Goal: Task Accomplishment & Management: Complete application form

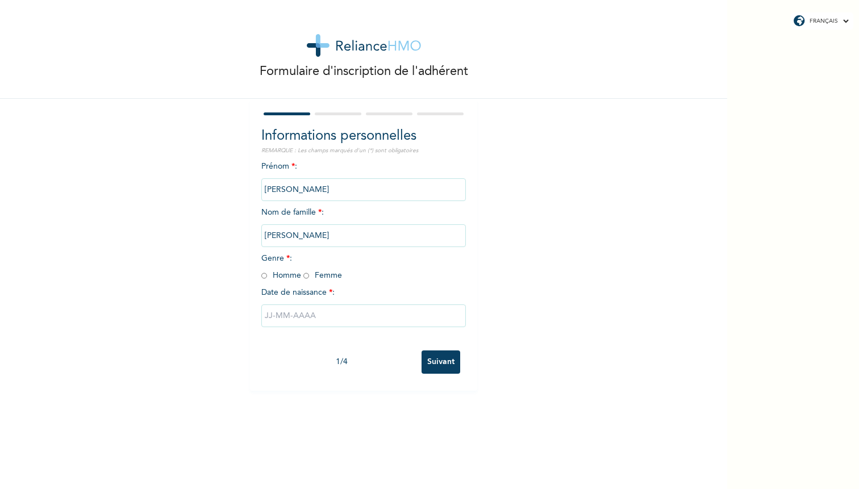
click at [306, 275] on input "radio" at bounding box center [306, 275] width 6 height 11
radio input "true"
click at [306, 311] on input "text" at bounding box center [363, 315] width 204 height 23
select select "9"
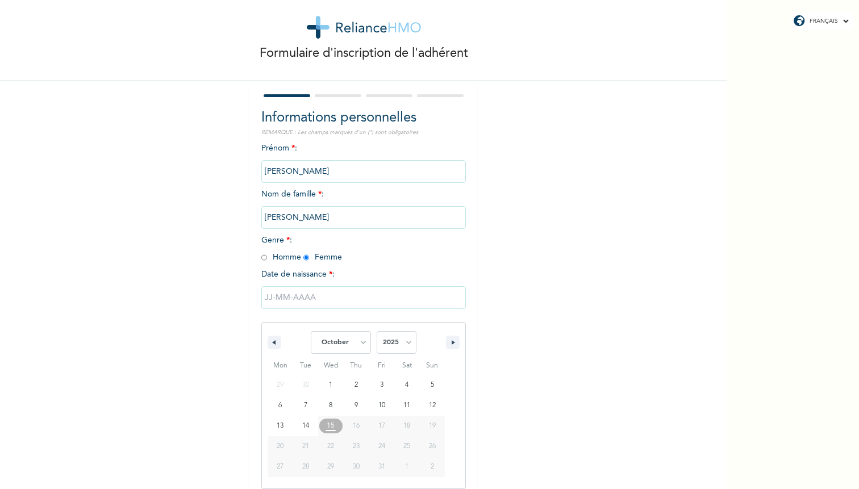
scroll to position [19, 0]
click at [376, 330] on select "2025 2024 2023 2022 2021 2020 2019 2018 2017 2016 2015 2014 2013 2012 2011 2010…" at bounding box center [396, 341] width 40 height 23
select select "2003"
click option "2003" at bounding box center [0, 0] width 0 height 0
type input "[DATE]"
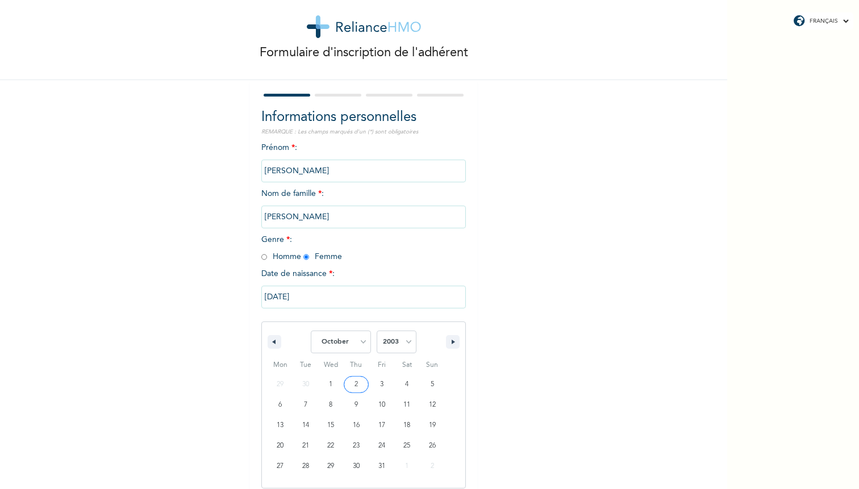
scroll to position [0, 0]
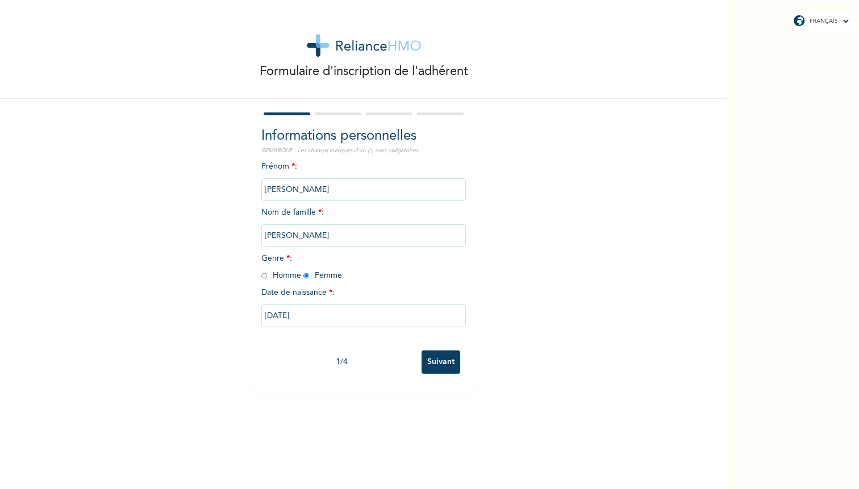
click at [435, 365] on input "Suivant" at bounding box center [440, 361] width 39 height 23
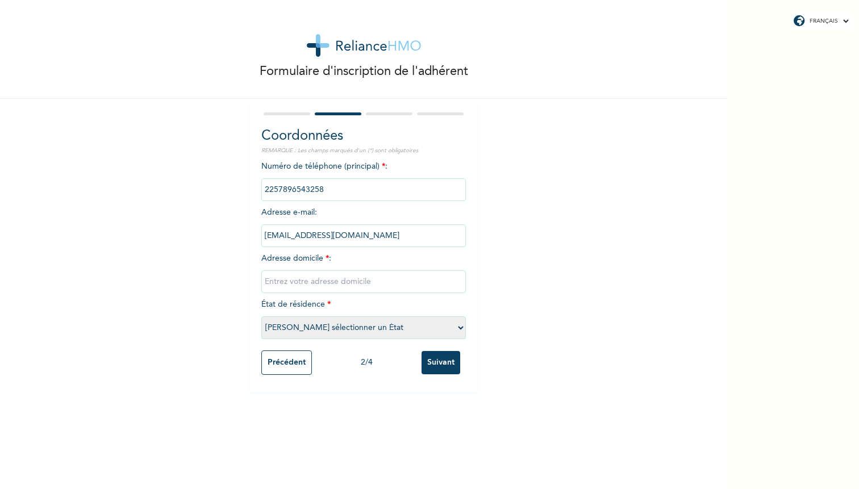
click at [381, 283] on input "text" at bounding box center [363, 281] width 204 height 23
type input "[GEOGRAPHIC_DATA]"
click at [433, 365] on input "Suivant" at bounding box center [440, 362] width 39 height 23
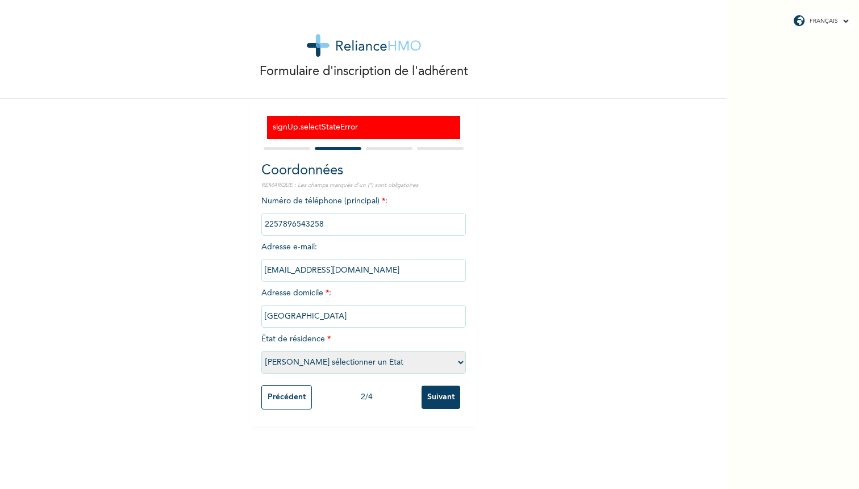
select select "1"
click option "[GEOGRAPHIC_DATA]" at bounding box center [0, 0] width 0 height 0
click at [440, 396] on input "Suivant" at bounding box center [440, 397] width 39 height 23
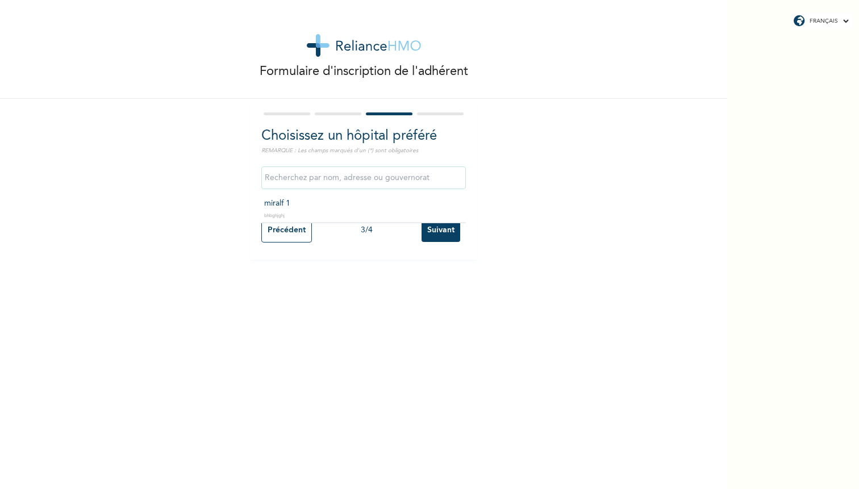
click at [408, 174] on input "text" at bounding box center [363, 177] width 204 height 23
type input "miralf 1"
click at [424, 231] on input "Suivant" at bounding box center [440, 230] width 39 height 23
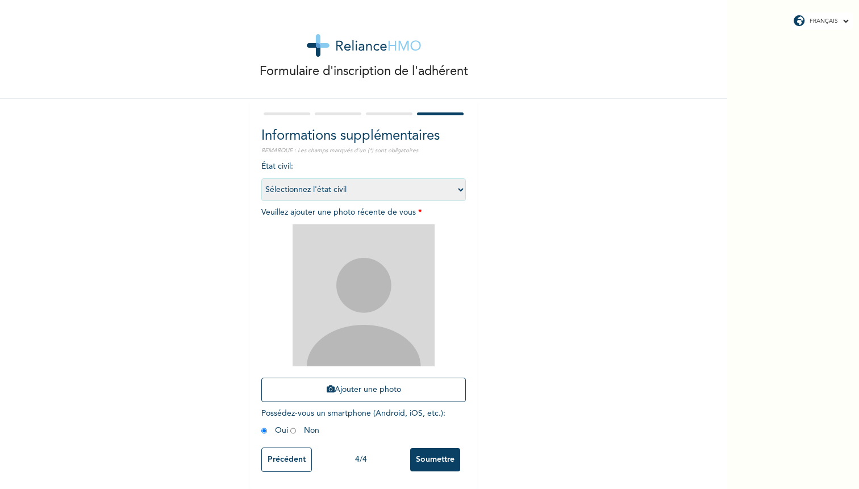
select select "4"
click option "Veuf/Veuve" at bounding box center [0, 0] width 0 height 0
click at [370, 386] on button "Ajouter une photo" at bounding box center [363, 390] width 204 height 24
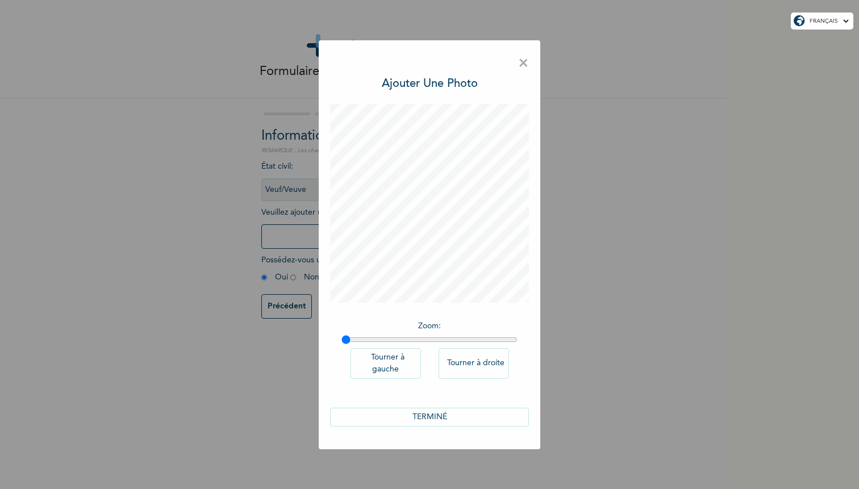
click at [450, 422] on button "TERMINÉ" at bounding box center [429, 417] width 199 height 19
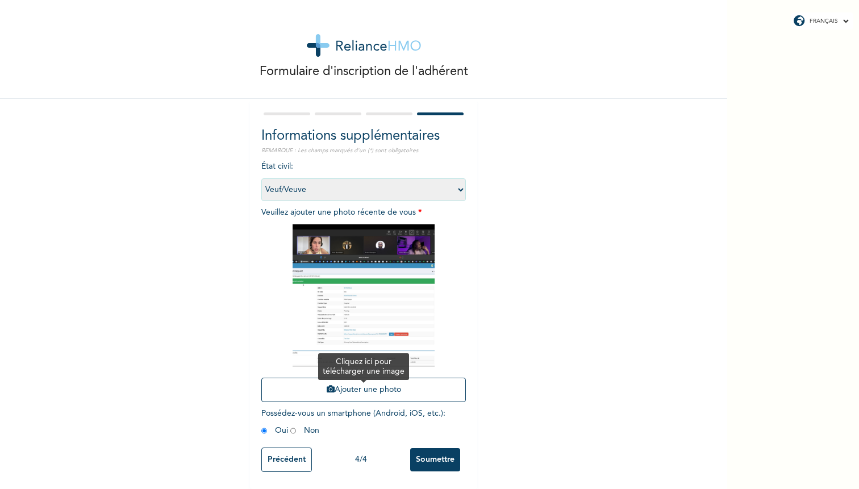
scroll to position [1, 0]
click at [427, 455] on input "Soumettre" at bounding box center [435, 459] width 50 height 23
